Goal: Information Seeking & Learning: Find specific page/section

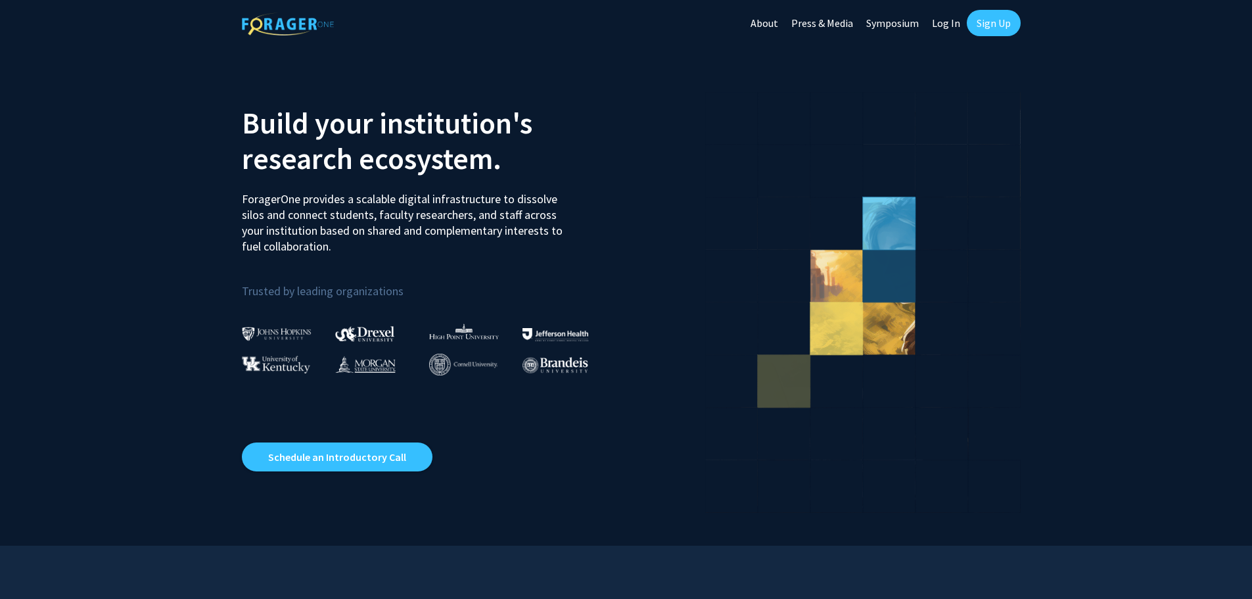
click at [955, 26] on link "Log In" at bounding box center [945, 23] width 41 height 46
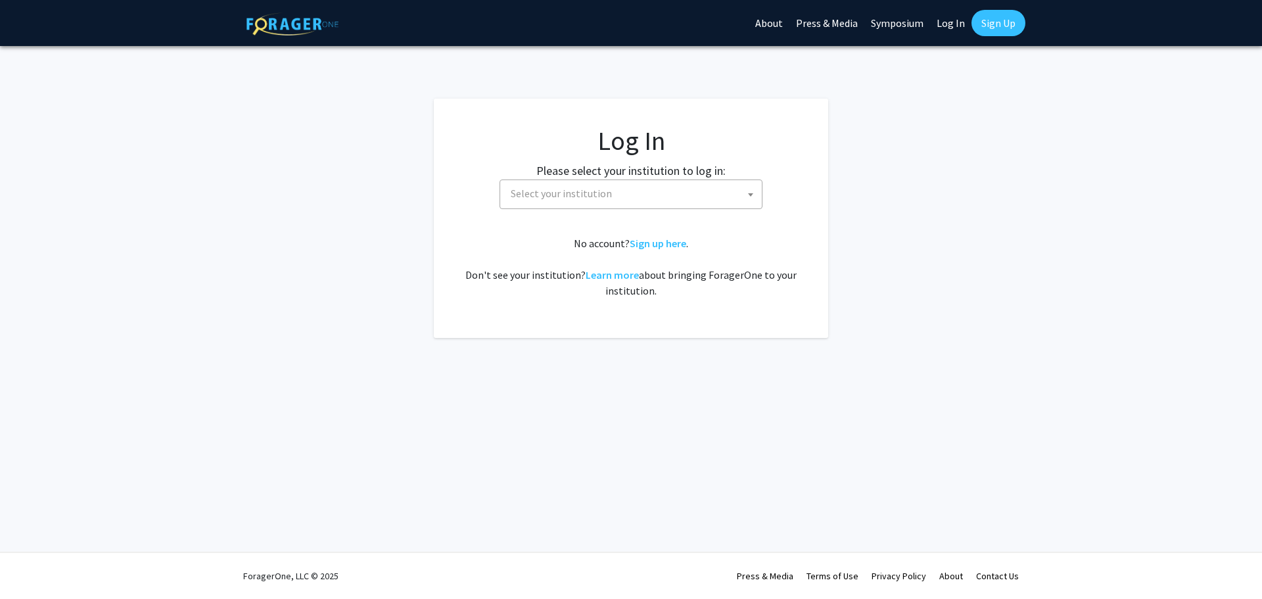
click at [668, 211] on fg-card-body "Log In Please select your institution to log in: Baylor University Brandeis Uni…" at bounding box center [631, 218] width 342 height 187
click at [667, 204] on span "Select your institution" at bounding box center [633, 193] width 256 height 27
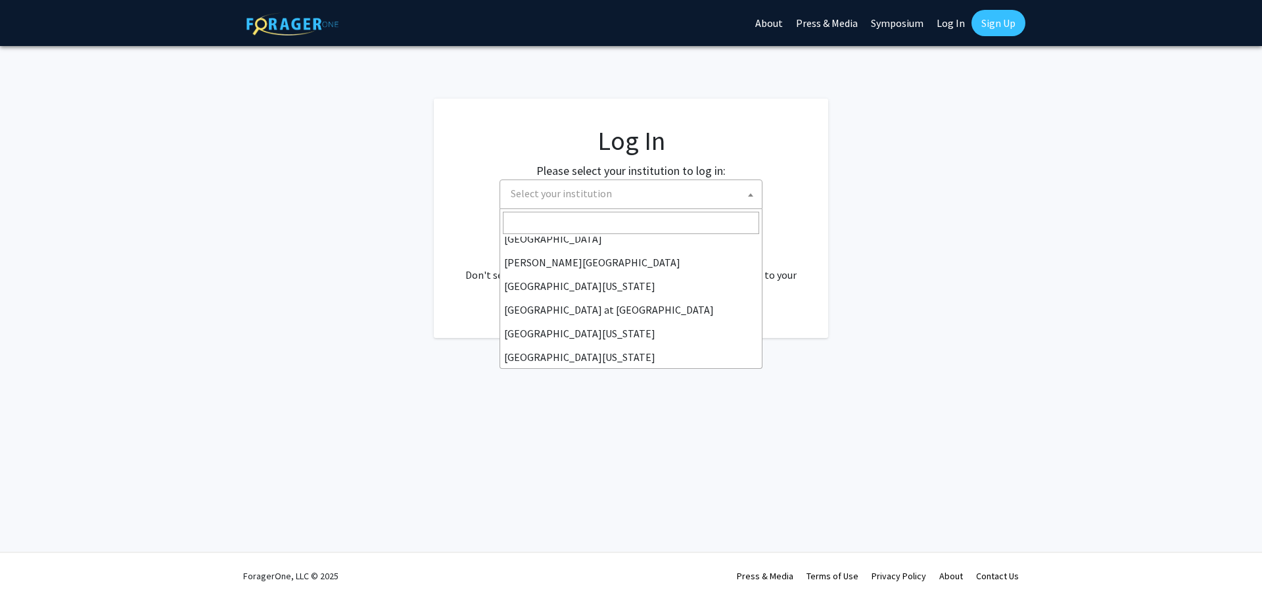
scroll to position [460, 0]
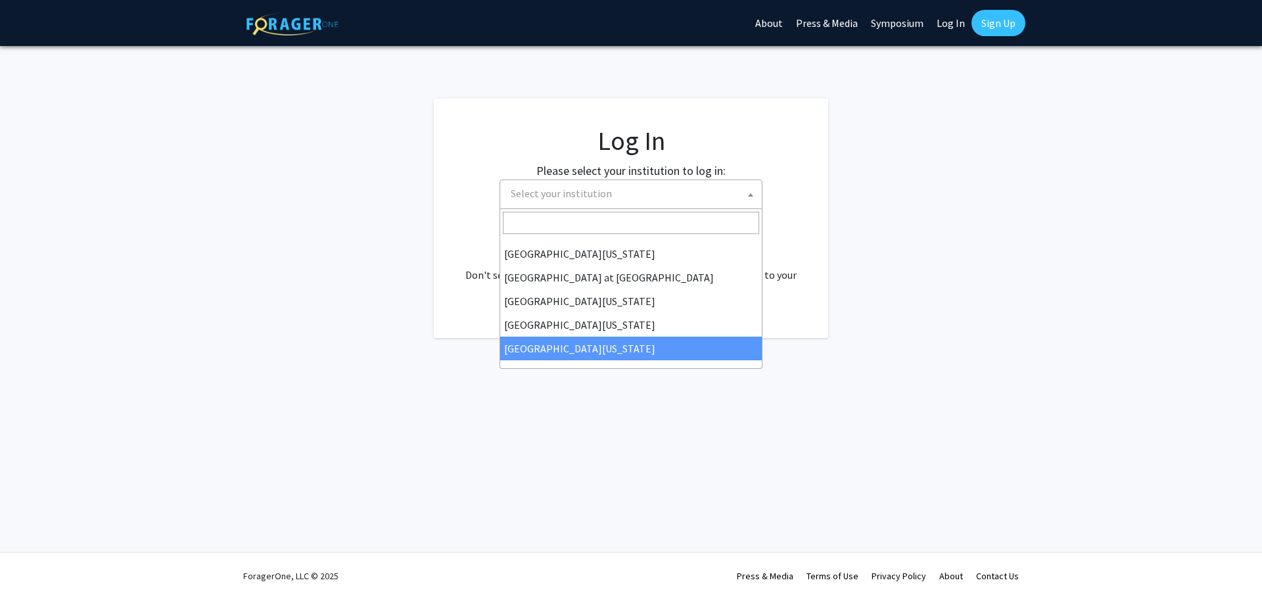
select select "33"
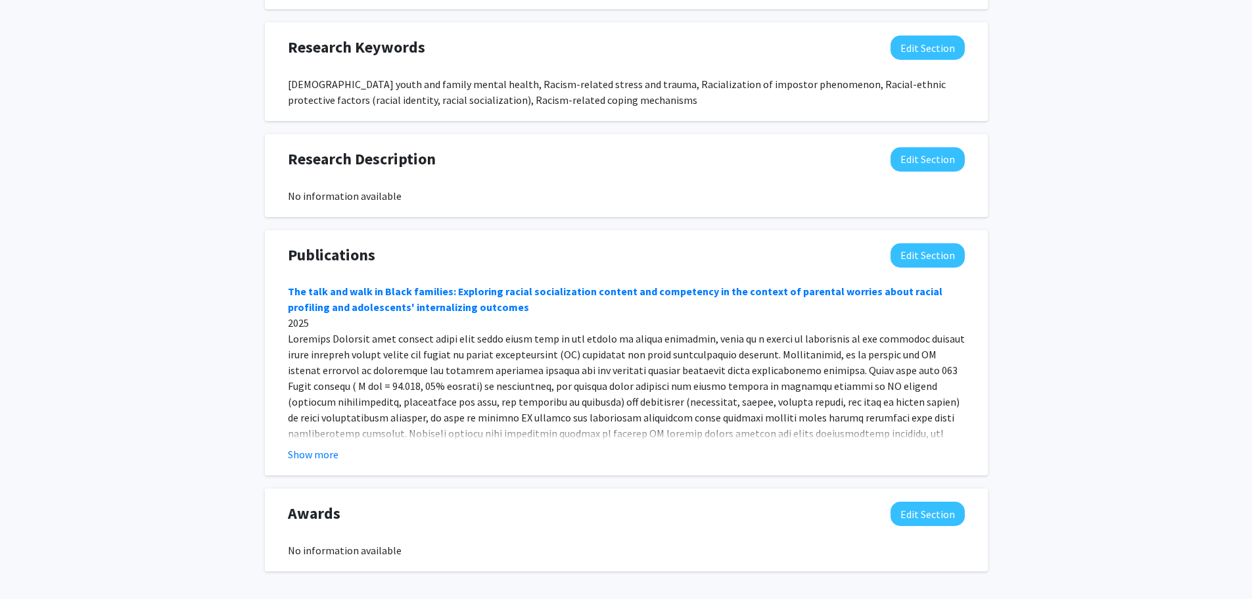
scroll to position [920, 0]
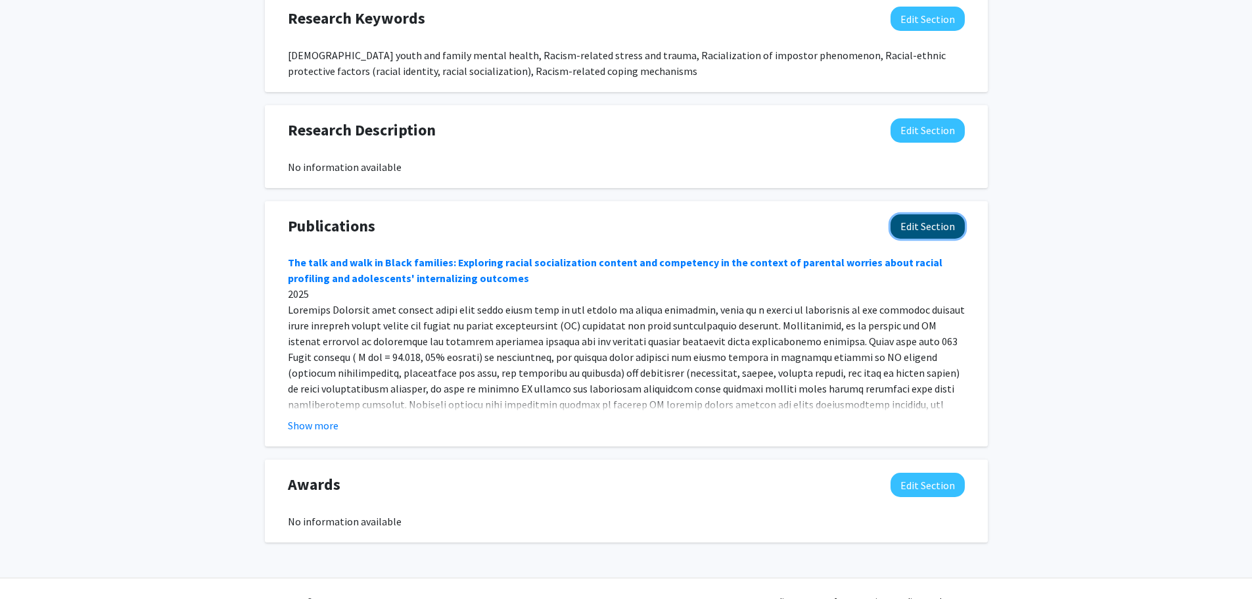
click at [905, 231] on button "Edit Section" at bounding box center [928, 226] width 74 height 24
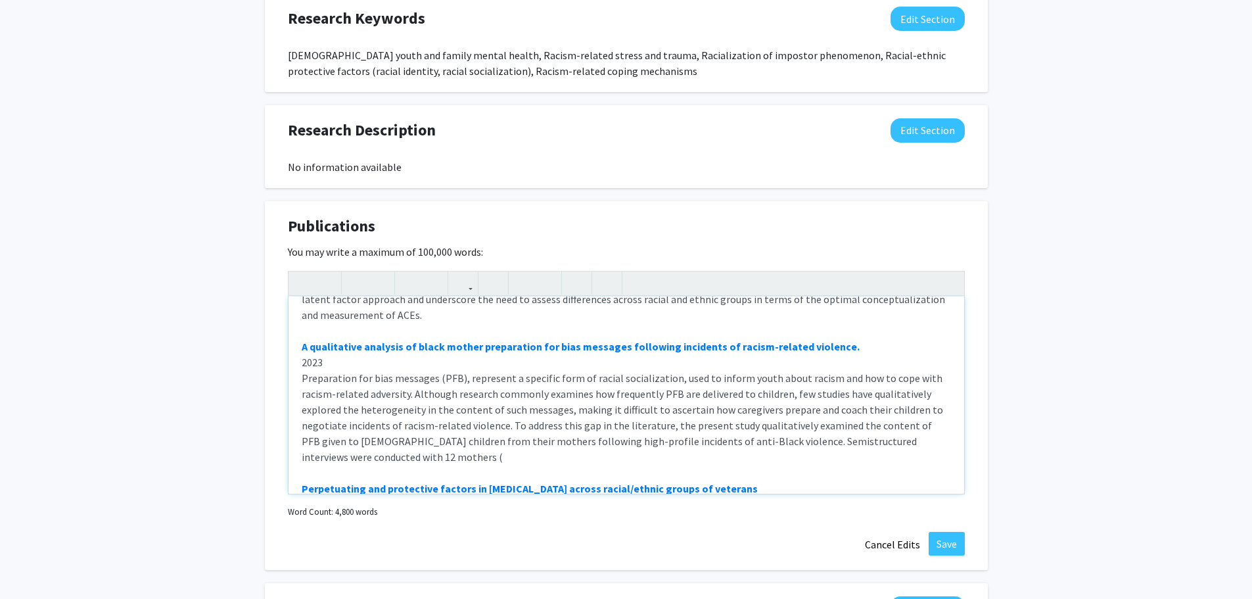
scroll to position [1512, 0]
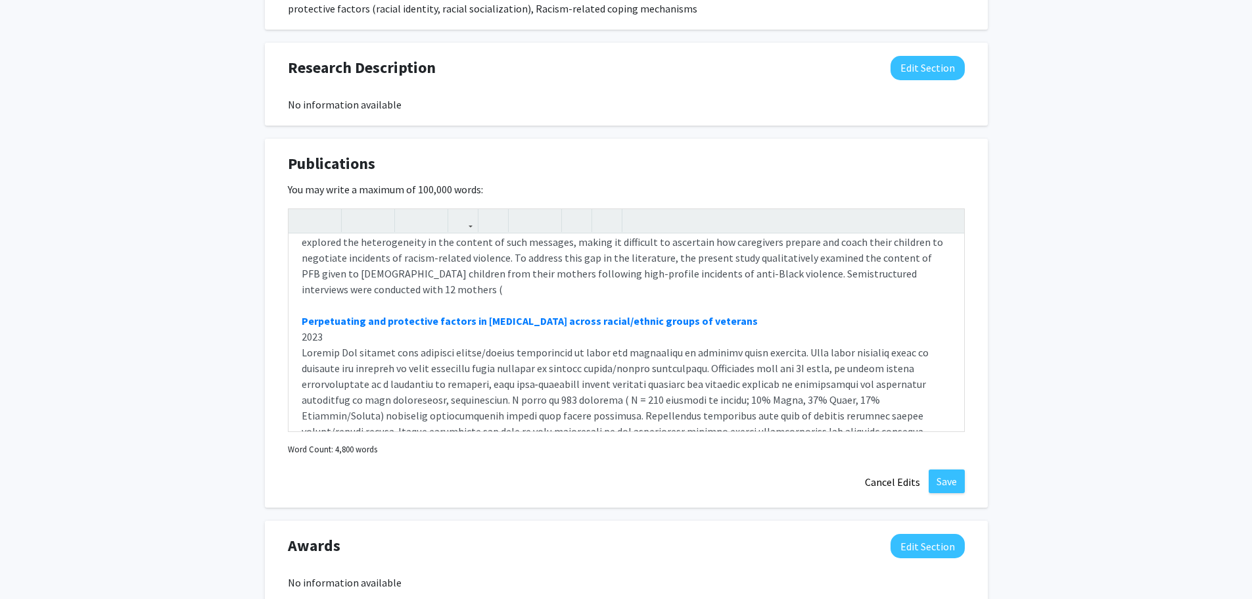
scroll to position [1069, 0]
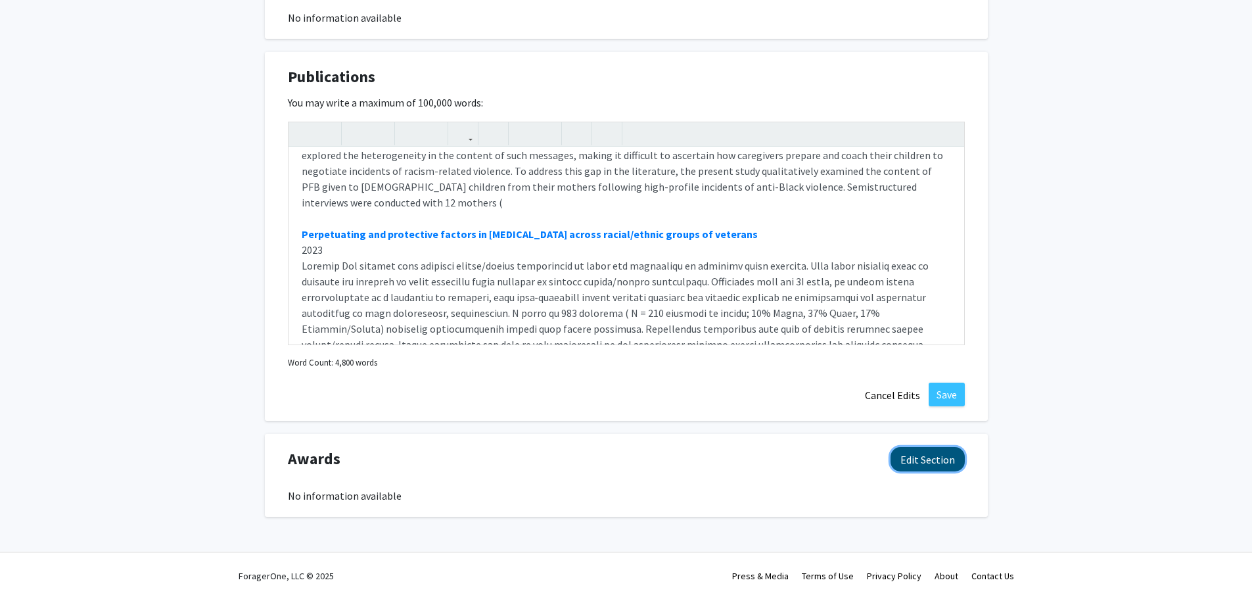
click at [935, 452] on button "Edit Section" at bounding box center [928, 459] width 74 height 24
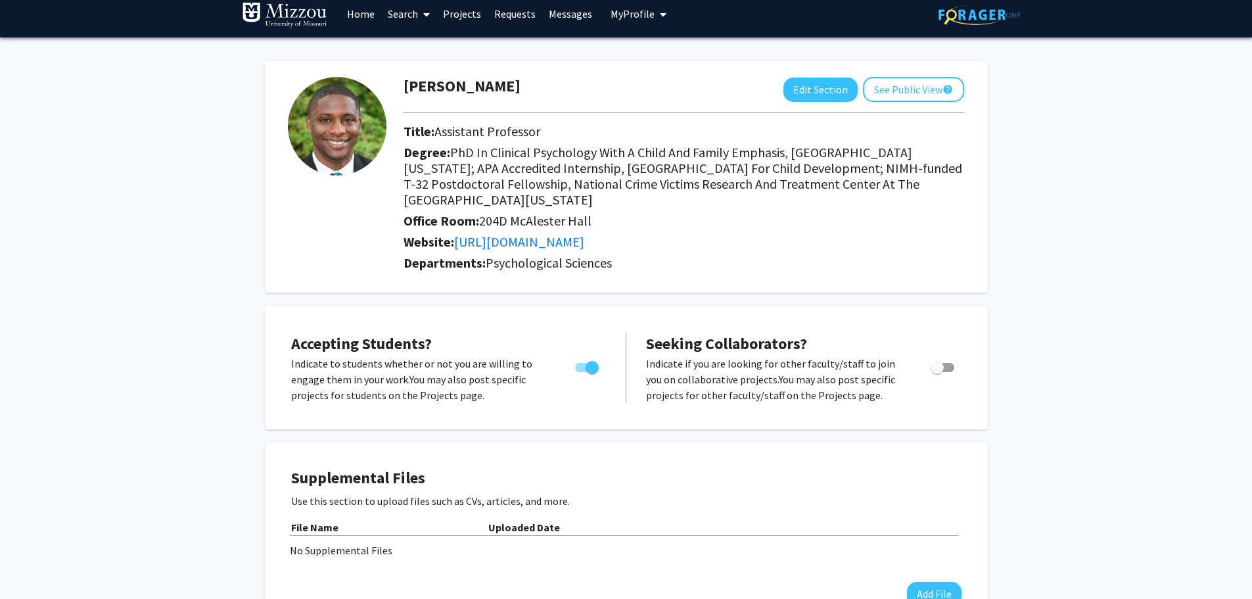
scroll to position [0, 0]
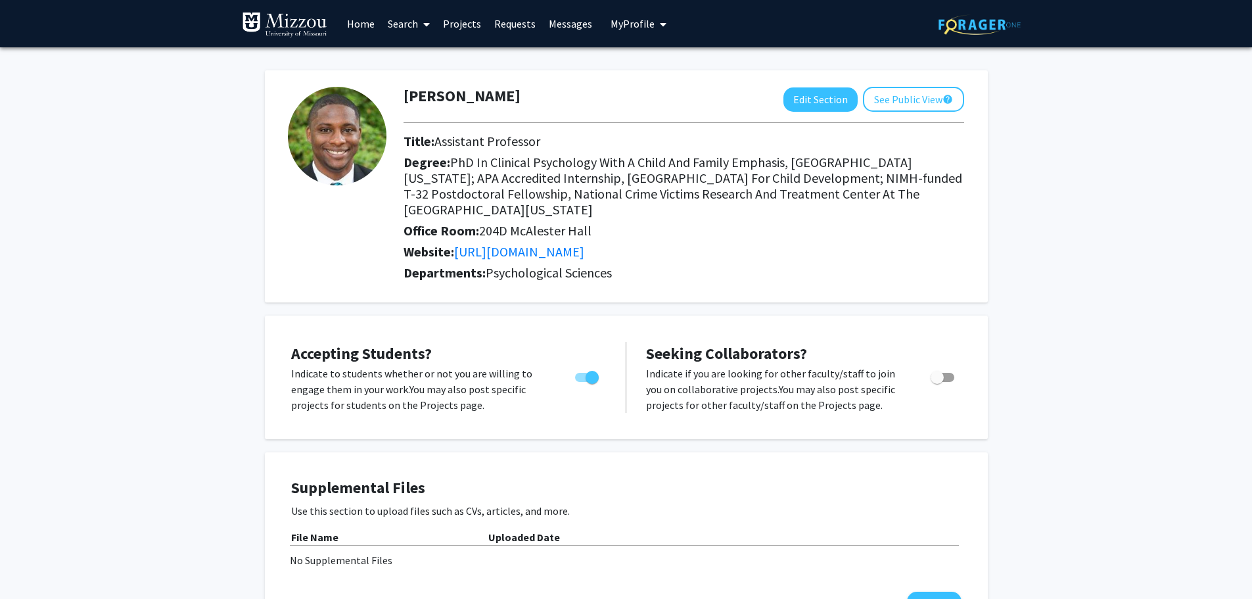
click at [957, 373] on div "Toggle" at bounding box center [943, 375] width 36 height 20
click at [948, 375] on span "Toggle" at bounding box center [943, 377] width 24 height 9
click at [937, 382] on input "Toggle" at bounding box center [937, 382] width 1 height 1
checkbox input "true"
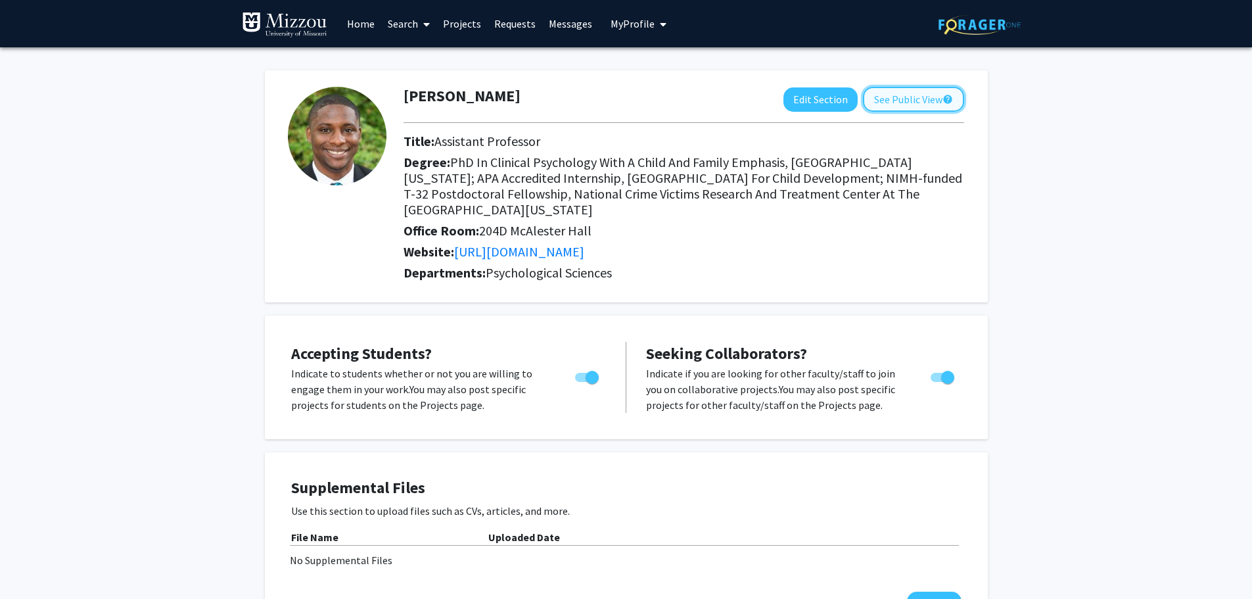
click at [896, 95] on button "See Public View help" at bounding box center [913, 99] width 101 height 25
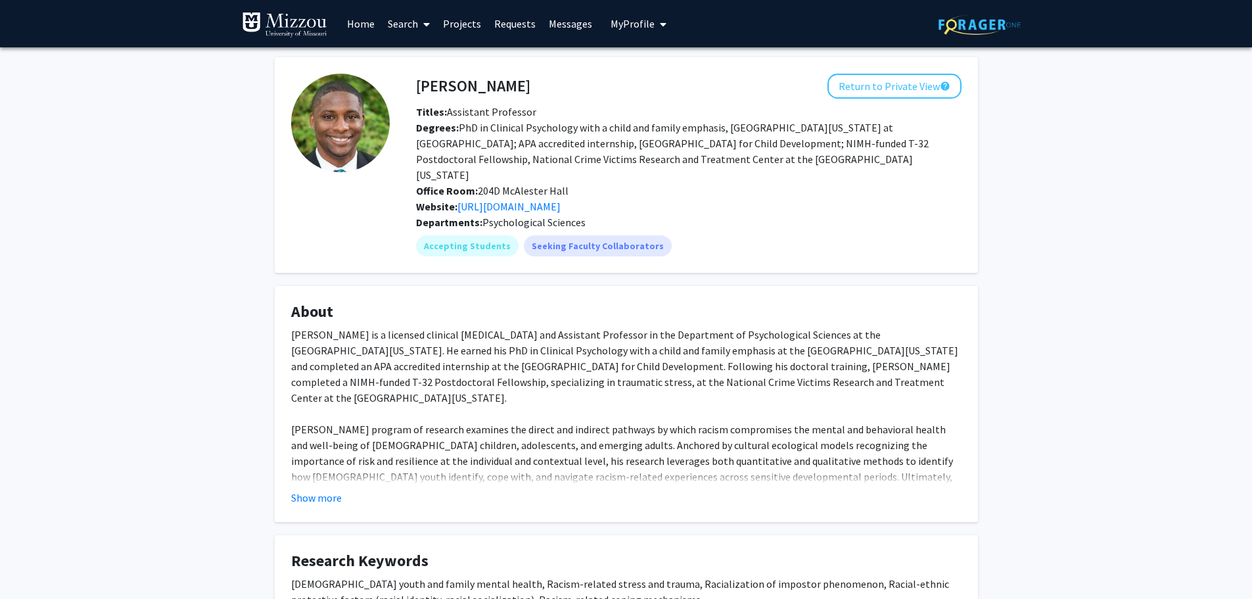
click at [430, 27] on icon at bounding box center [426, 24] width 7 height 11
click at [430, 55] on span "Faculty/Staff" at bounding box center [429, 60] width 97 height 26
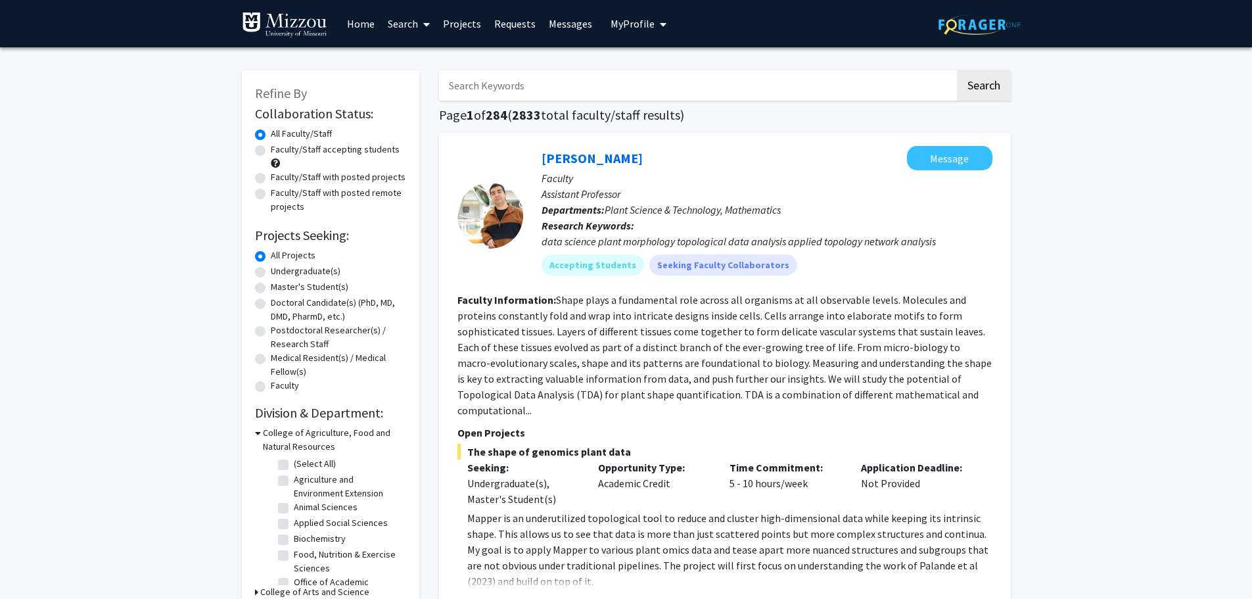
click at [494, 82] on input "Search Keywords" at bounding box center [697, 85] width 516 height 30
click at [957, 70] on button "Search" at bounding box center [984, 85] width 54 height 30
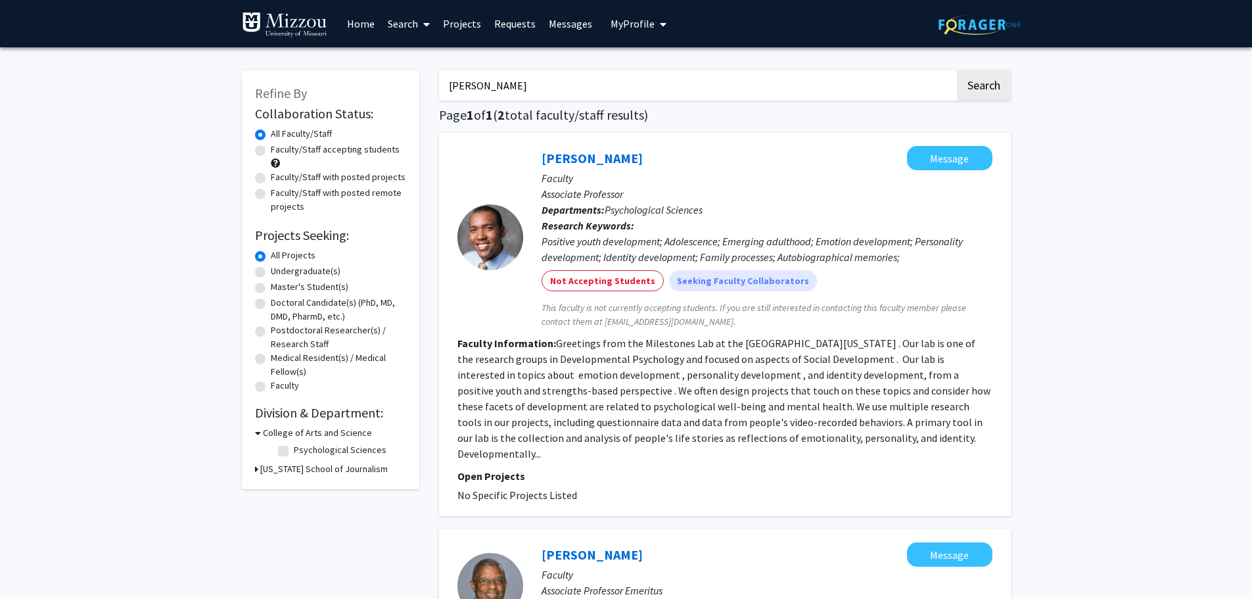
click at [561, 84] on input "[PERSON_NAME]" at bounding box center [697, 85] width 516 height 30
type input "r"
click at [957, 70] on button "Search" at bounding box center [984, 85] width 54 height 30
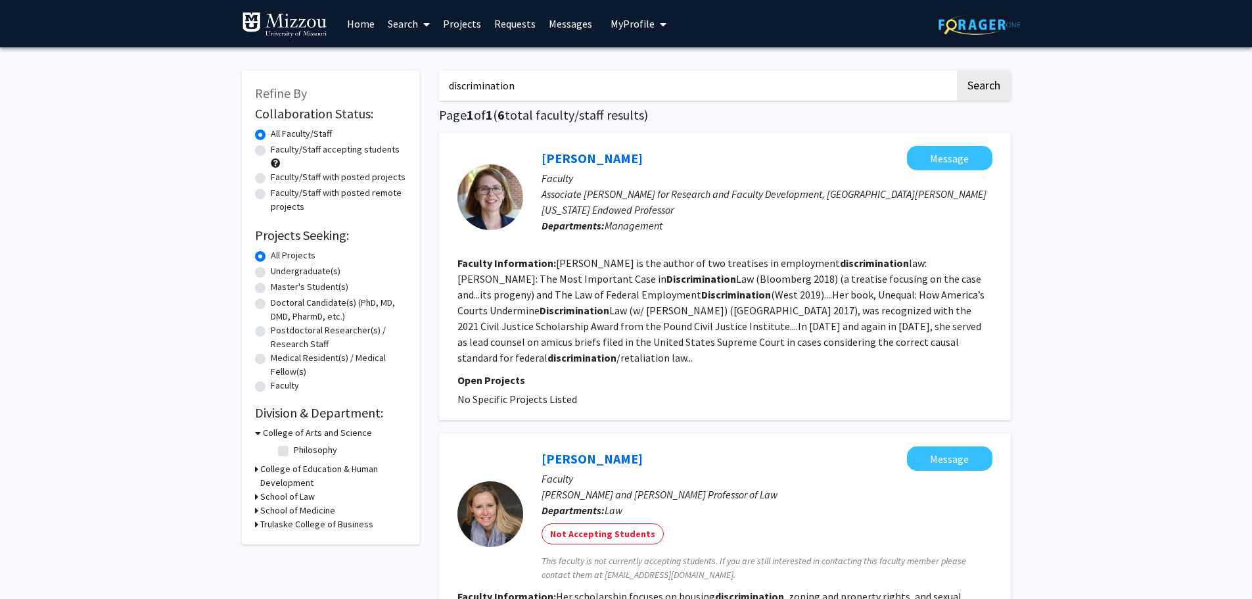
click at [444, 90] on input "discrimination" at bounding box center [697, 85] width 516 height 30
type input "racial discrimination"
click at [957, 70] on button "Search" at bounding box center [984, 85] width 54 height 30
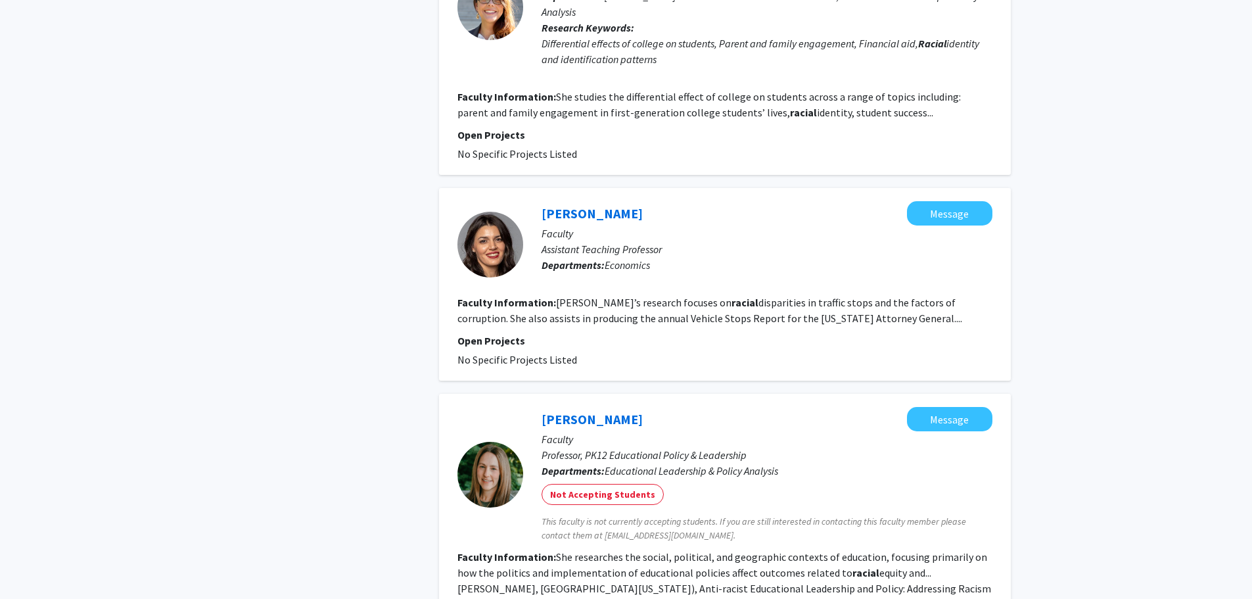
scroll to position [2103, 0]
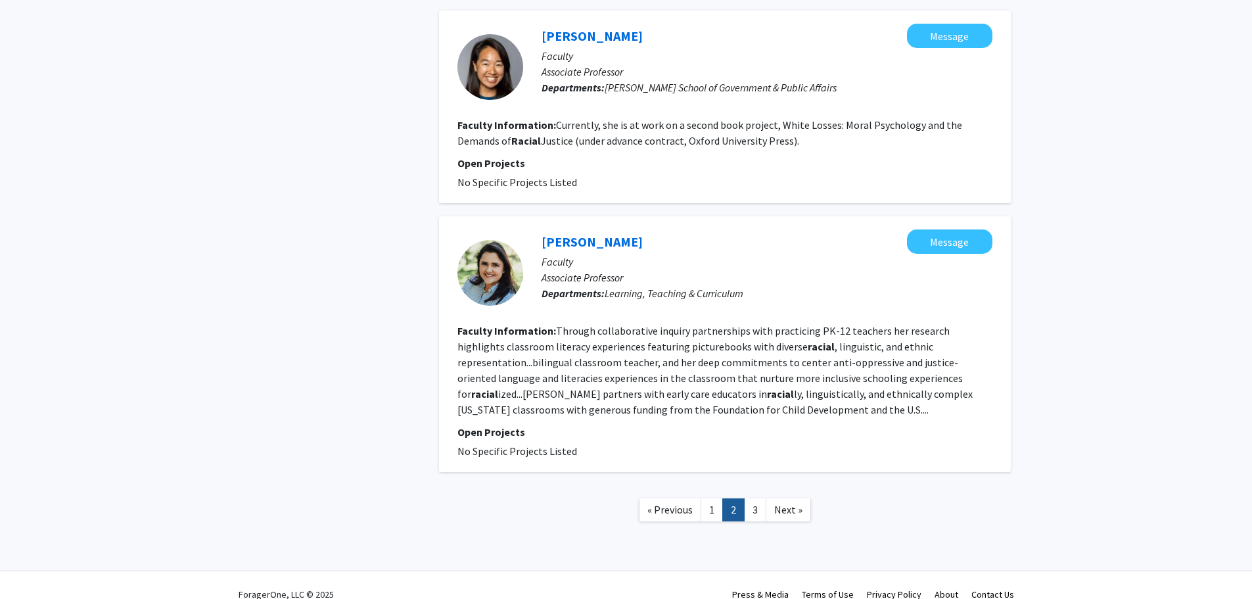
scroll to position [1936, 0]
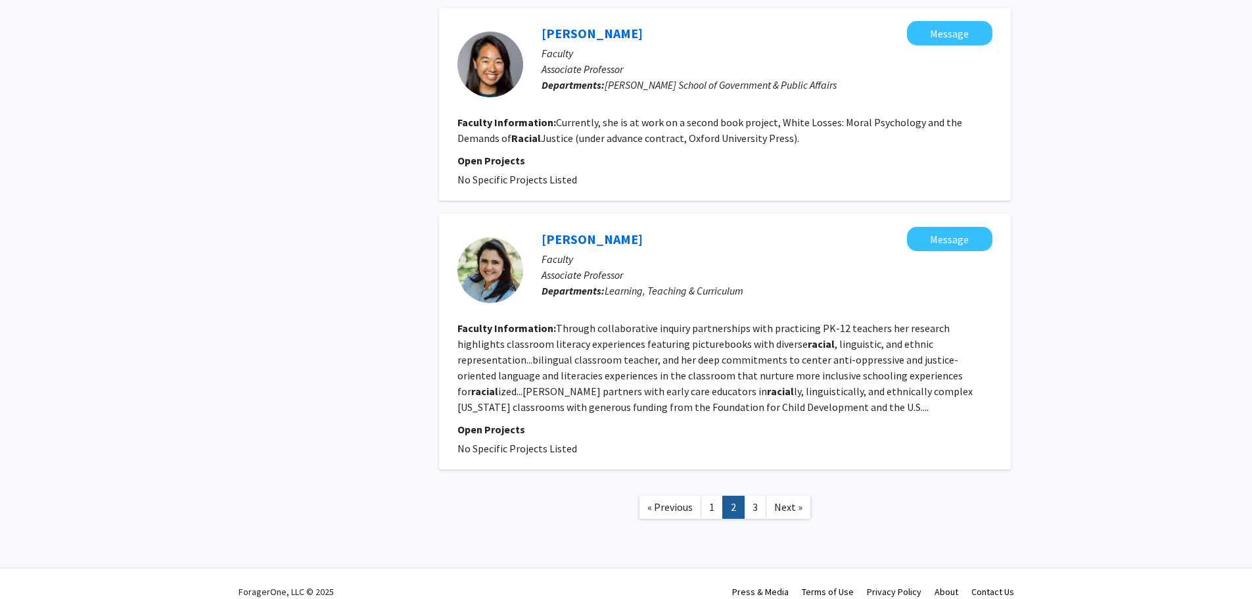
click at [740, 496] on link "2" at bounding box center [733, 507] width 22 height 23
click at [745, 496] on link "3" at bounding box center [755, 507] width 22 height 23
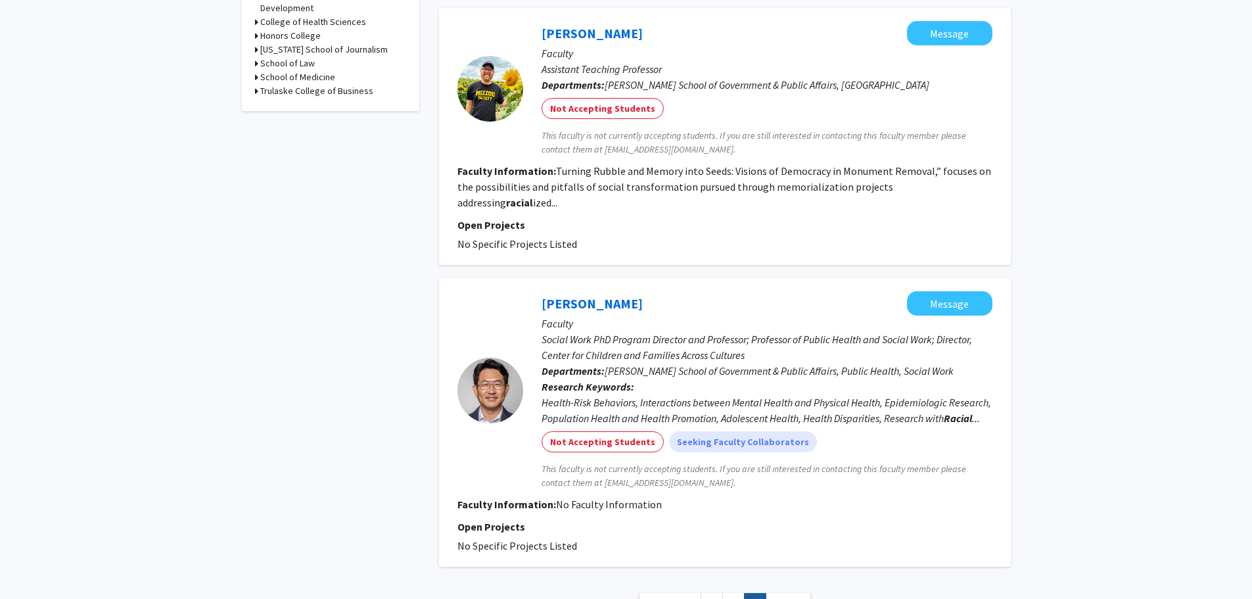
scroll to position [592, 0]
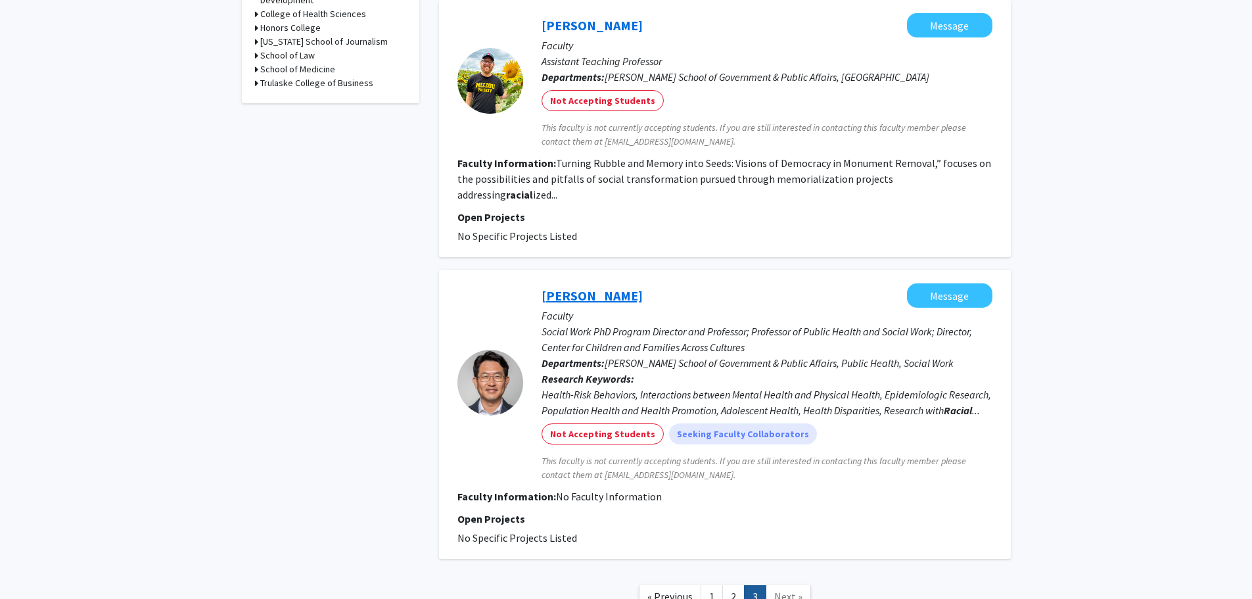
click at [584, 287] on link "[PERSON_NAME]" at bounding box center [592, 295] width 101 height 16
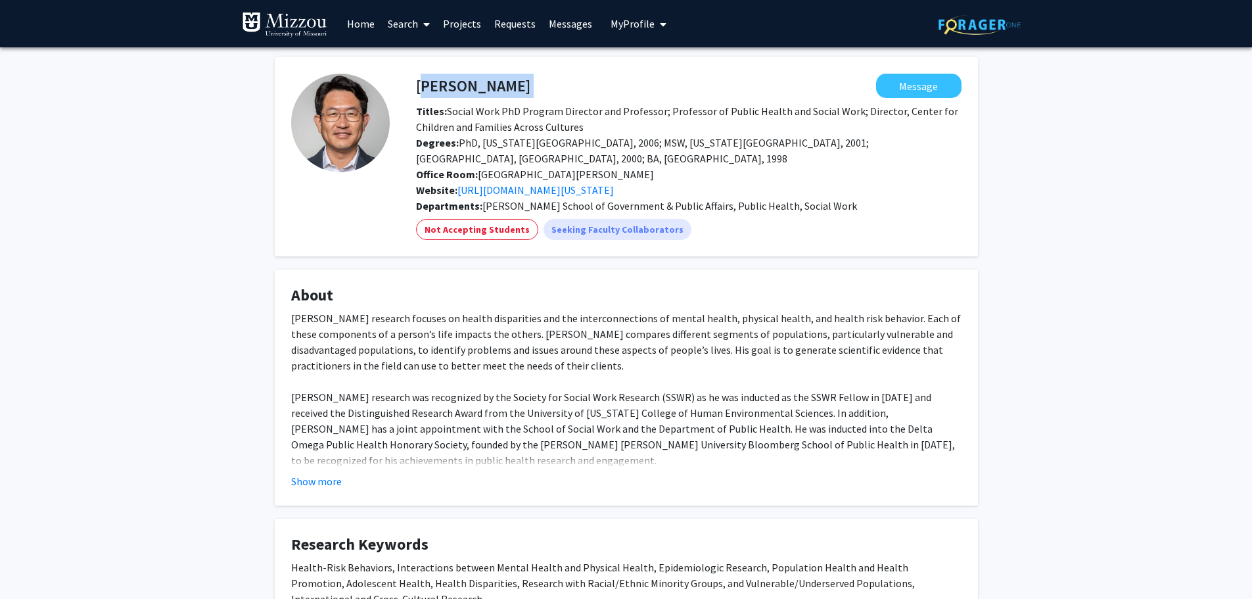
drag, startPoint x: 523, startPoint y: 75, endPoint x: 419, endPoint y: 87, distance: 104.6
click at [419, 87] on div "[PERSON_NAME] Message" at bounding box center [688, 86] width 565 height 24
